Goal: Check status: Check status

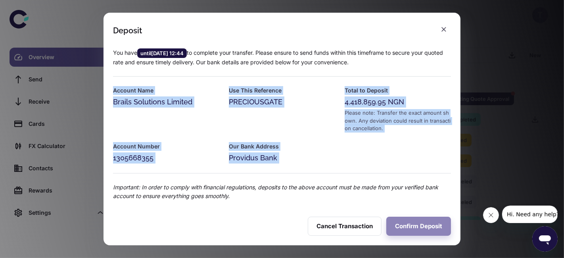
scroll to position [2, 0]
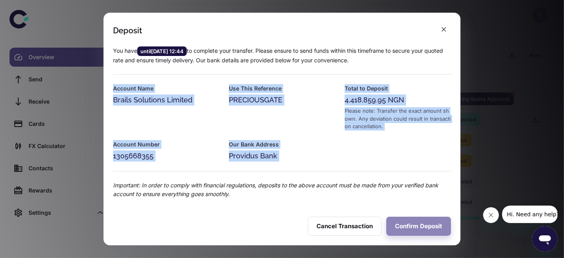
click at [418, 227] on button "Confirm Deposit" at bounding box center [419, 226] width 65 height 19
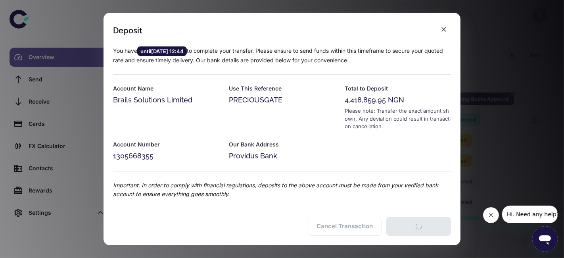
click at [376, 163] on div at bounding box center [278, 167] width 348 height 10
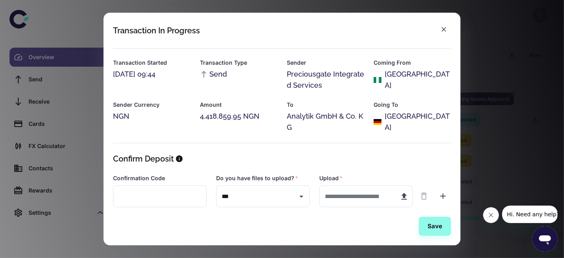
scroll to position [72, 0]
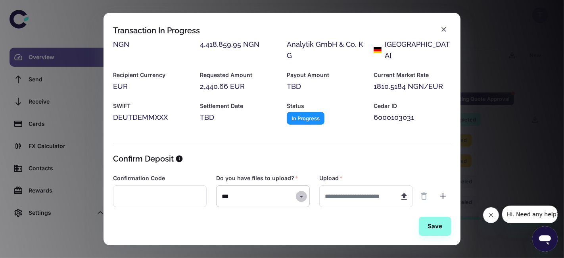
click at [301, 198] on icon "Open" at bounding box center [302, 197] width 10 height 10
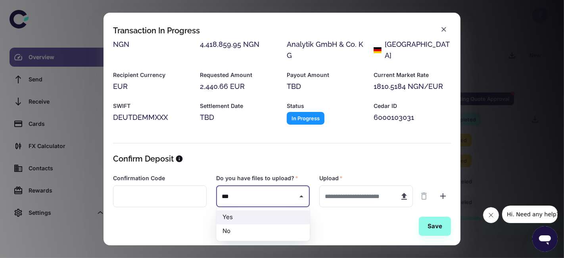
click at [261, 231] on li "No" at bounding box center [263, 231] width 94 height 14
type input "**"
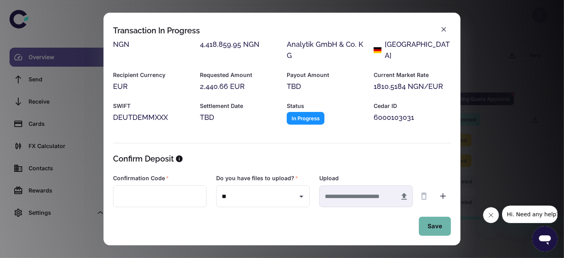
click at [435, 229] on button "Save" at bounding box center [435, 226] width 32 height 19
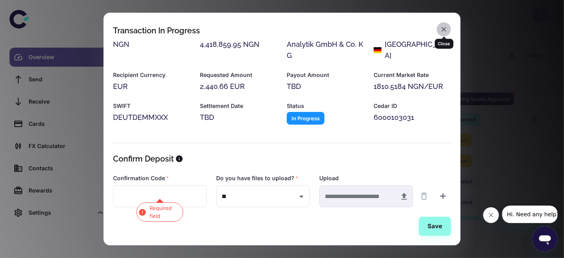
click at [449, 28] on button "button" at bounding box center [444, 29] width 14 height 14
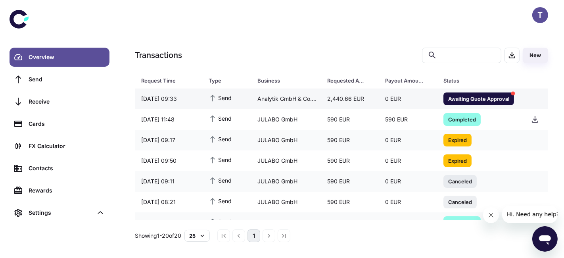
click at [470, 100] on span "Awaiting Quote Approval" at bounding box center [479, 98] width 71 height 8
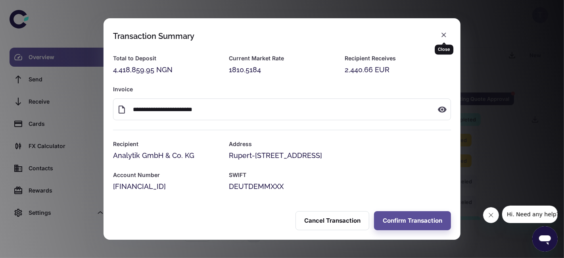
click at [440, 39] on div "Close" at bounding box center [444, 46] width 19 height 15
click at [443, 38] on icon "button" at bounding box center [444, 35] width 8 height 8
